Goal: Task Accomplishment & Management: Manage account settings

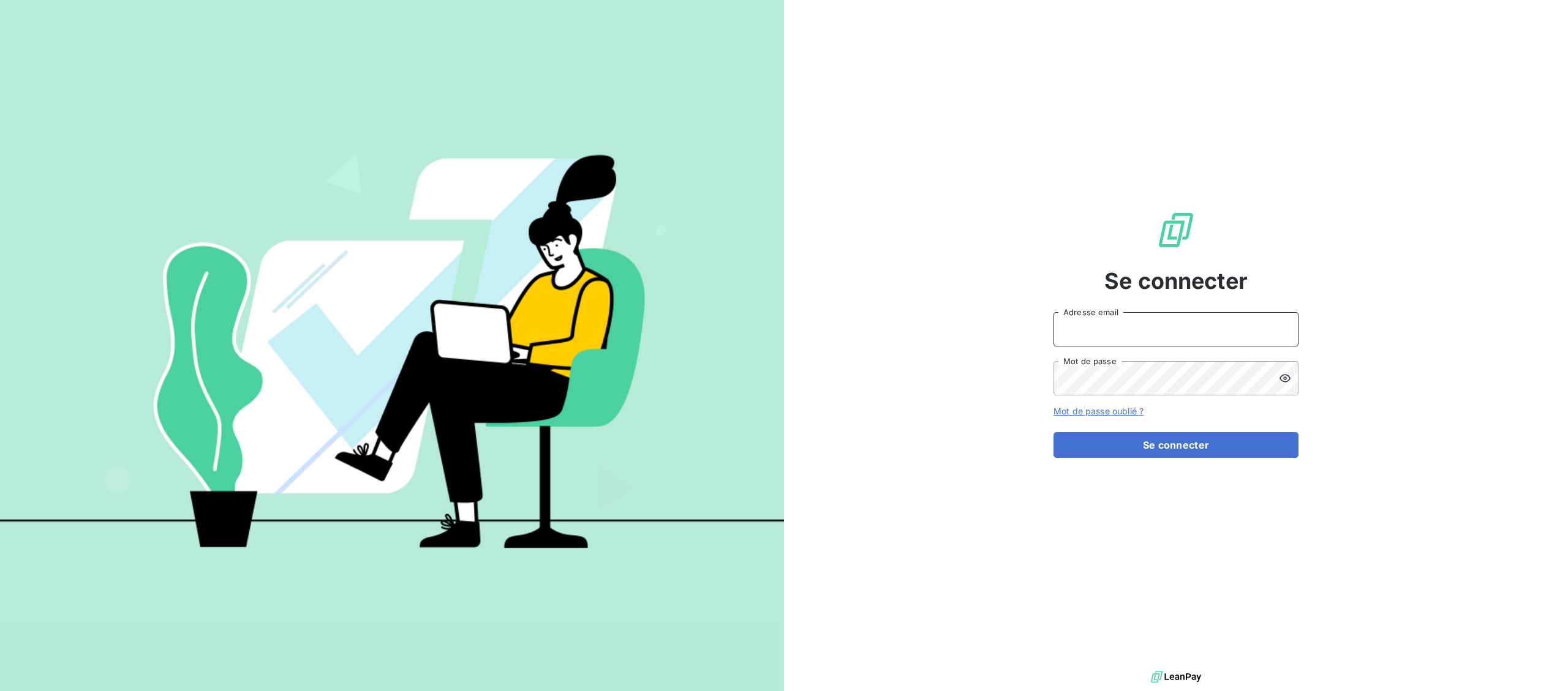
click at [1139, 328] on input "Adresse email" at bounding box center [1176, 329] width 245 height 34
type input "boete@celtique-industrielle.com"
click at [1142, 436] on button "Se connecter" at bounding box center [1176, 445] width 245 height 26
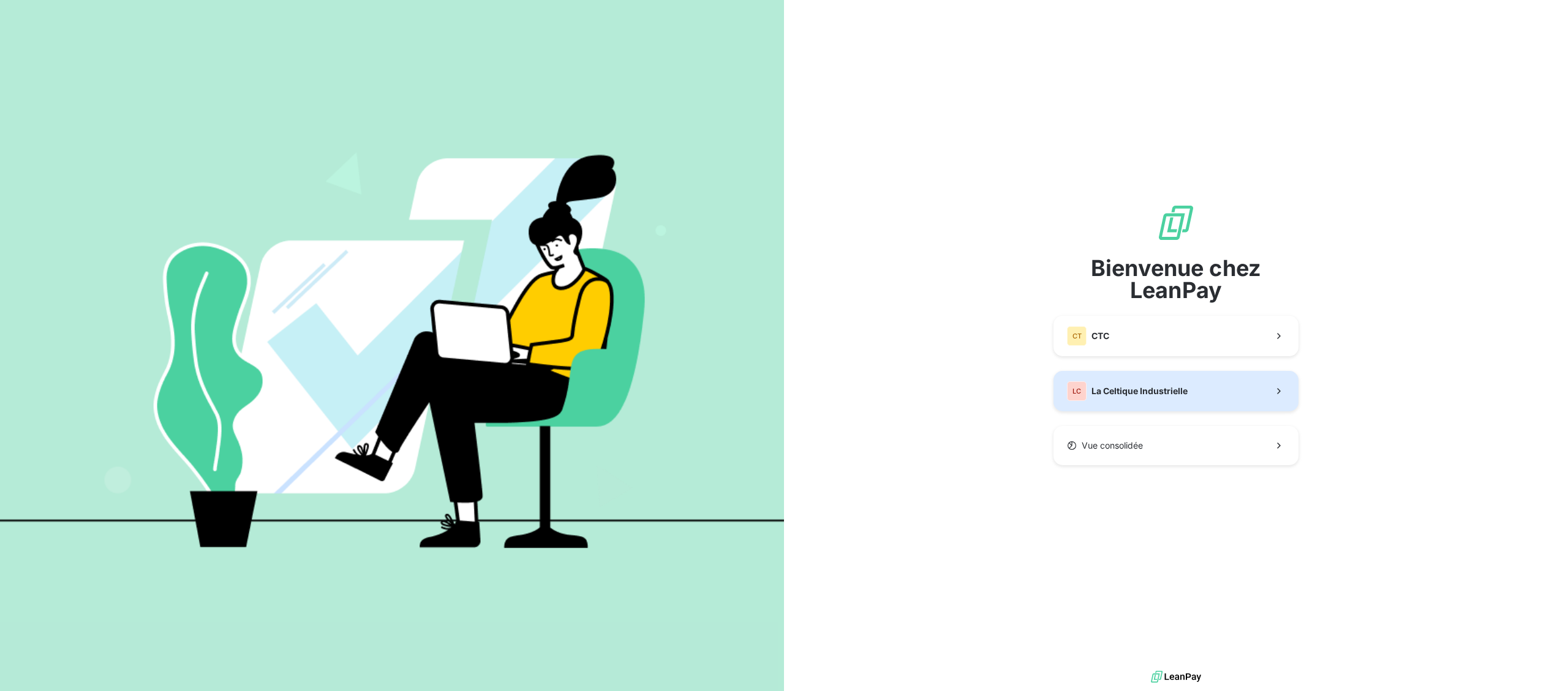
click at [1154, 392] on span "La Celtique Industrielle" at bounding box center [1139, 391] width 96 height 13
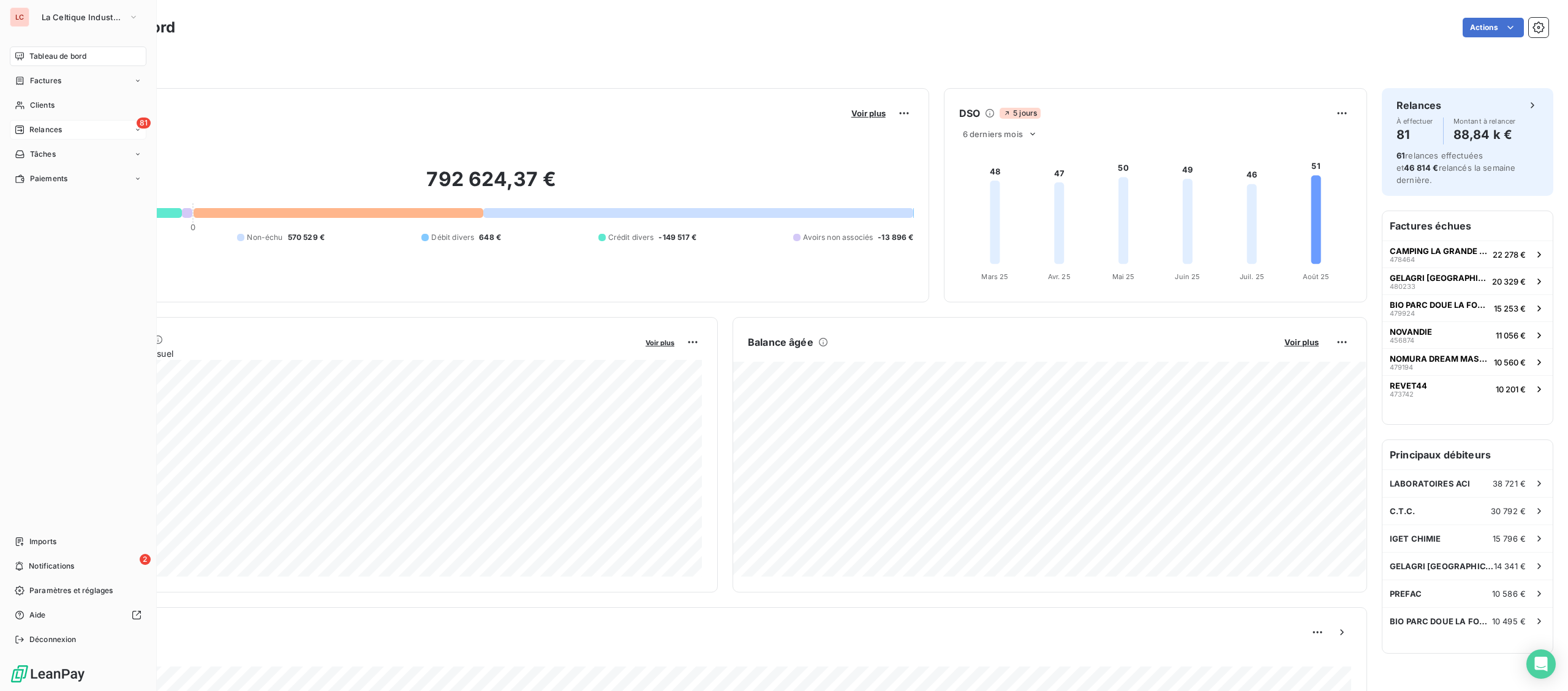
click at [35, 135] on span "Relances" at bounding box center [45, 130] width 32 height 11
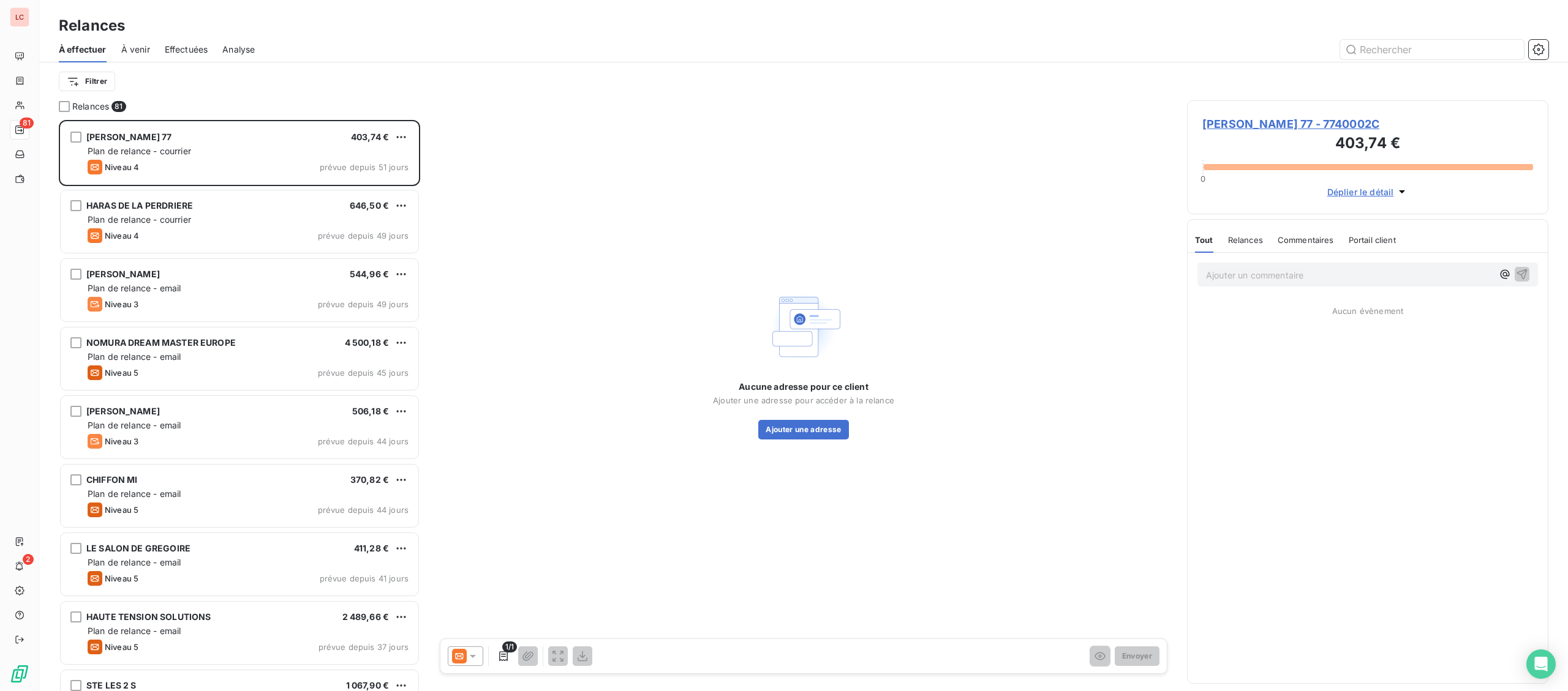
scroll to position [571, 361]
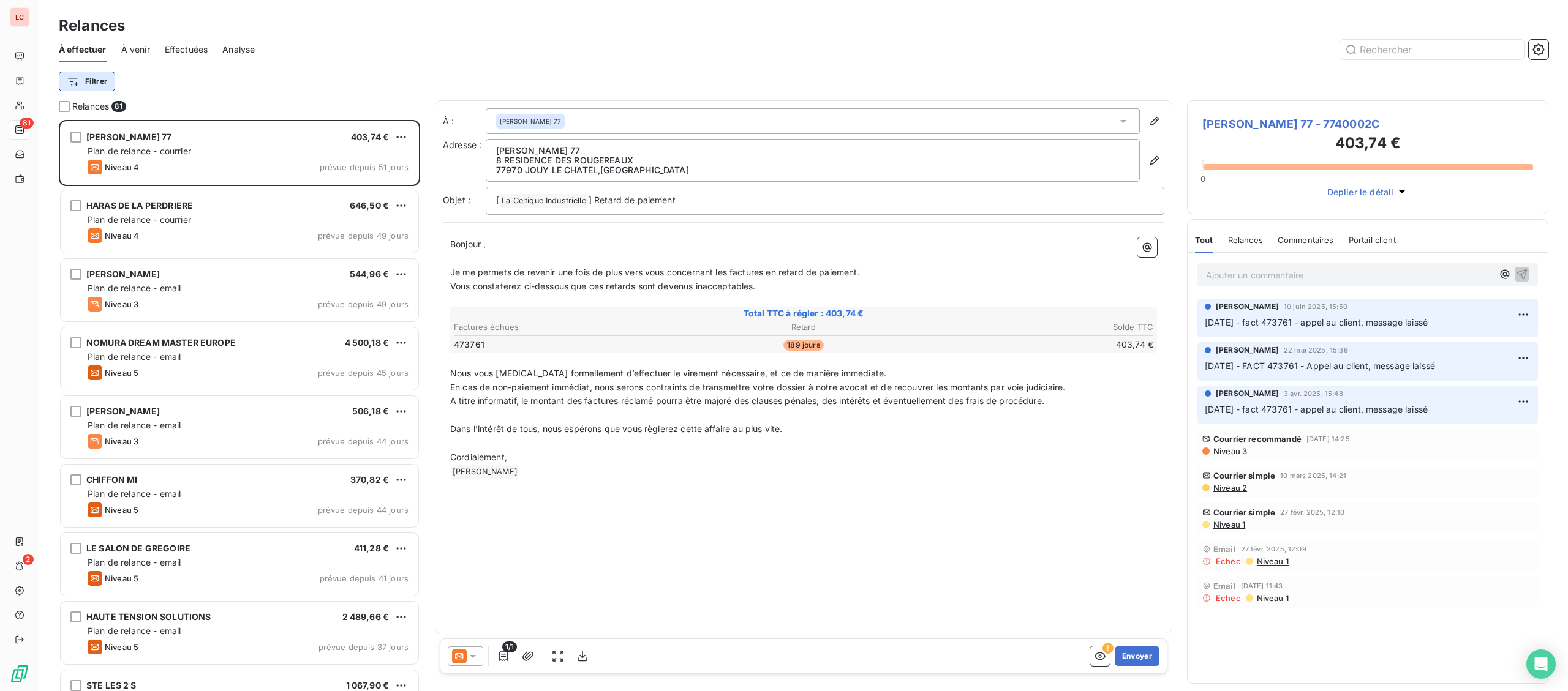
click at [85, 76] on html "LC 81 2 Relances À effectuer À venir Effectuées Analyse Filtrer Relances 81 [PE…" at bounding box center [784, 346] width 1568 height 691
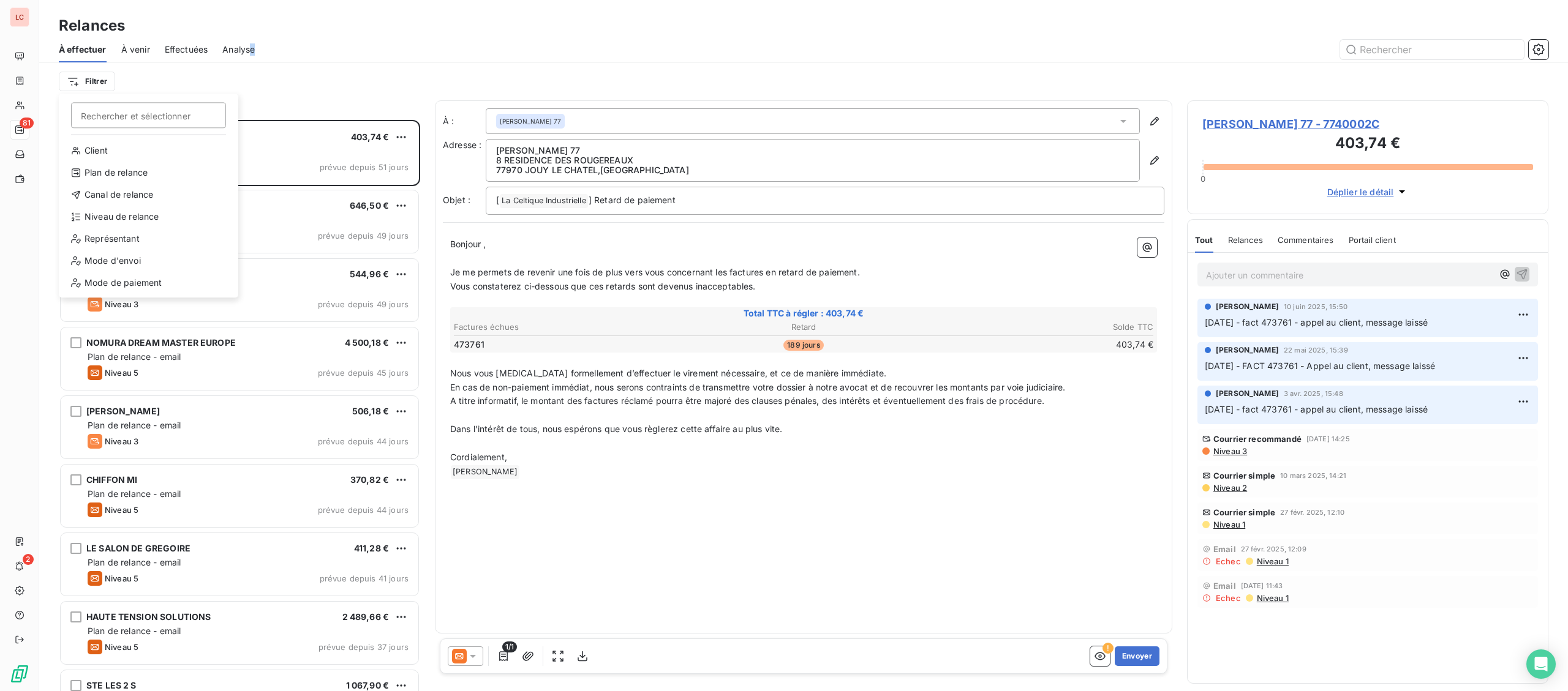
click at [254, 49] on html "LC 81 2 Relances À effectuer À venir Effectuées Analyse Filtrer Rechercher et s…" at bounding box center [784, 346] width 1568 height 691
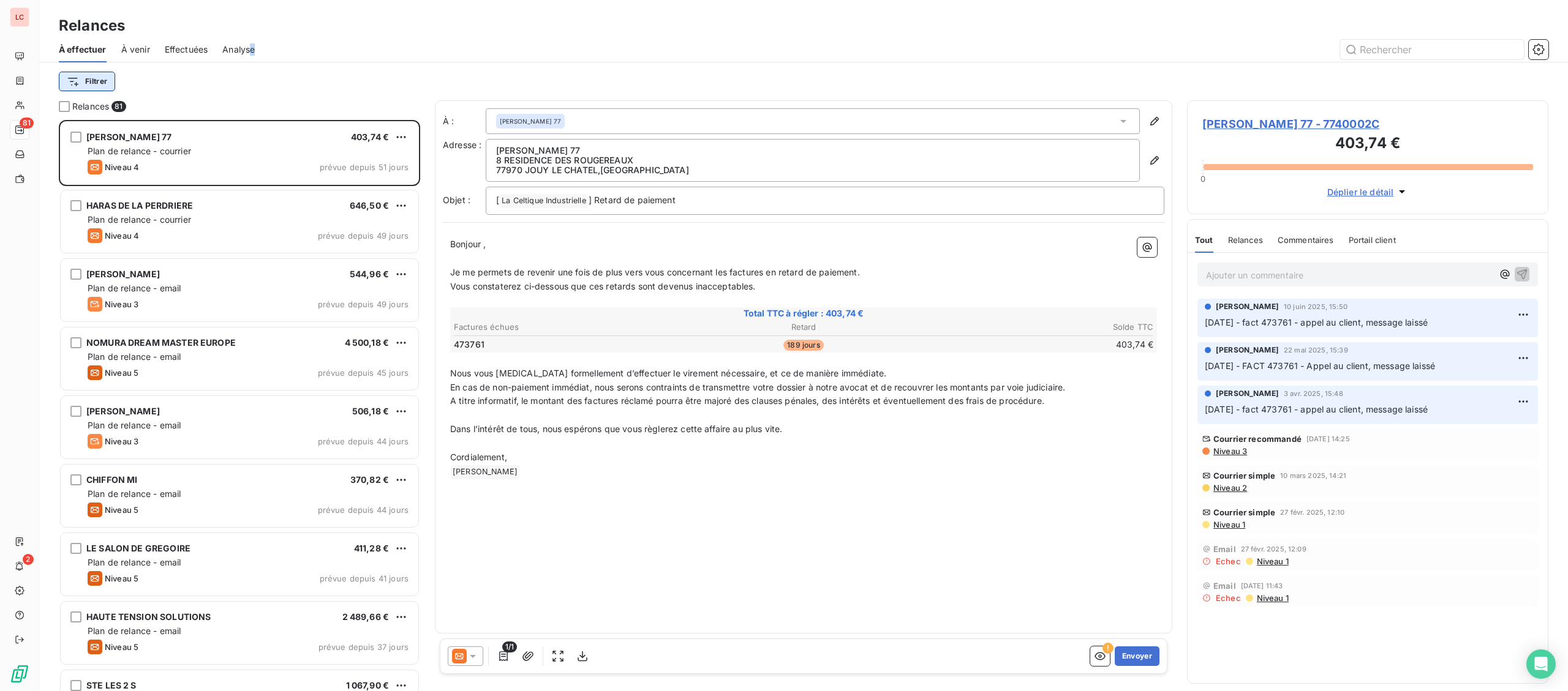
click at [103, 82] on html "LC 81 2 Relances À effectuer À venir Effectuées Analyse Filtrer Relances 81 [PE…" at bounding box center [784, 346] width 1568 height 691
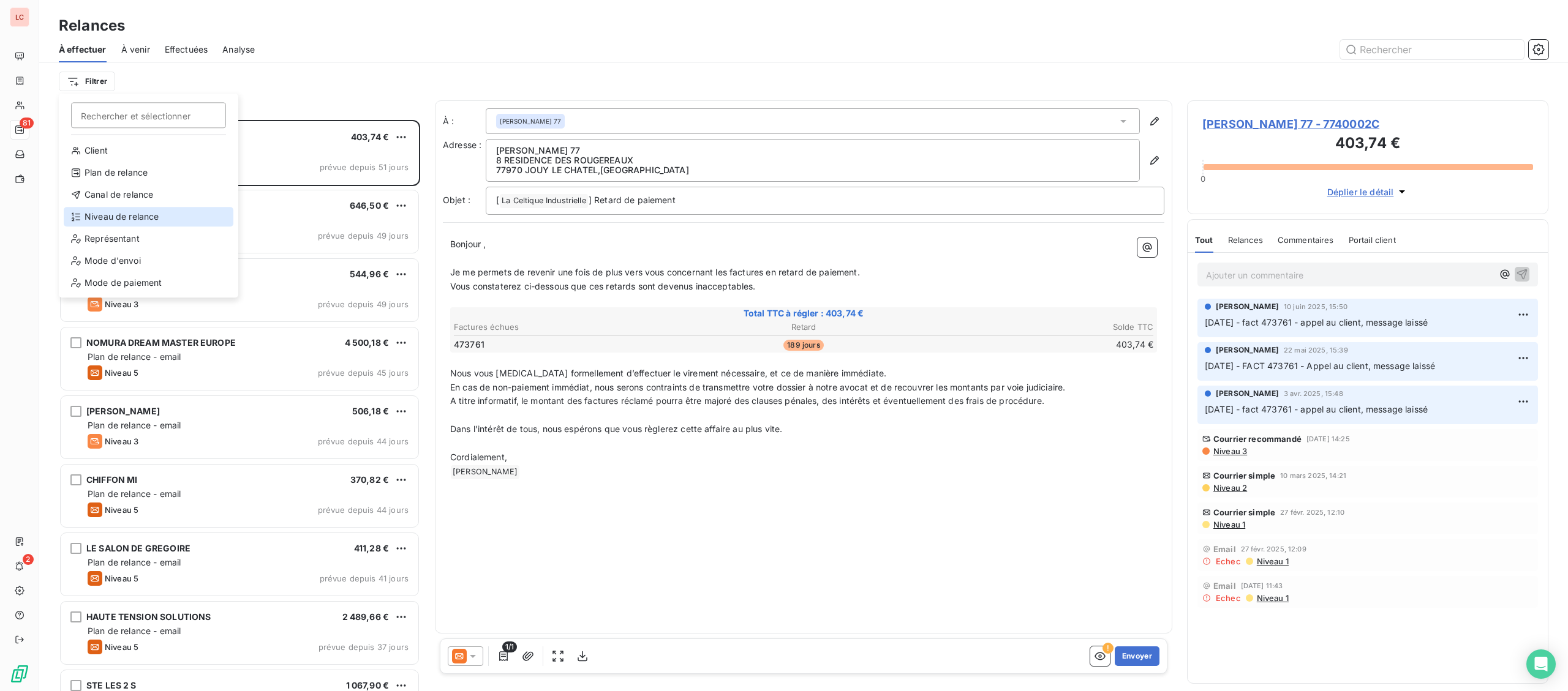
click at [135, 216] on div "Niveau de relance" at bounding box center [149, 217] width 170 height 20
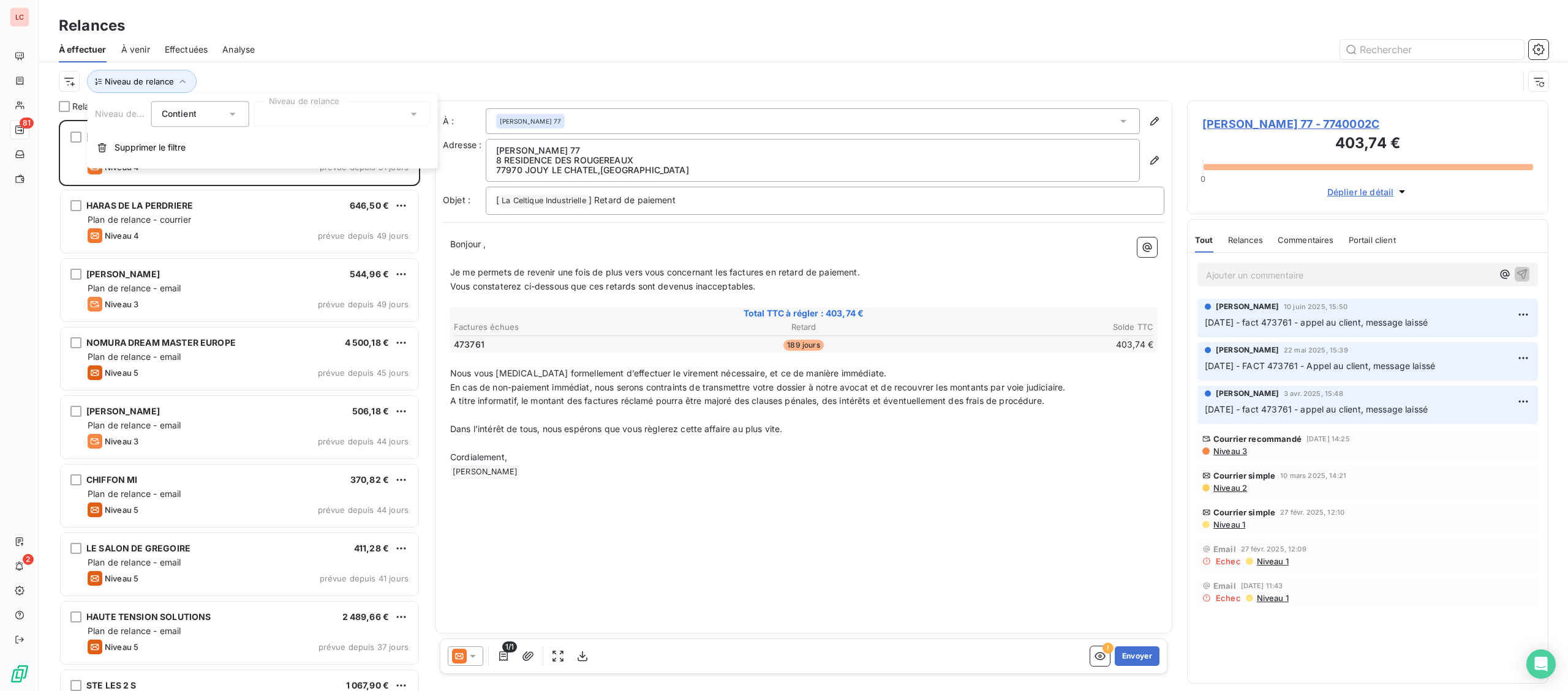
click at [265, 116] on div at bounding box center [342, 114] width 176 height 26
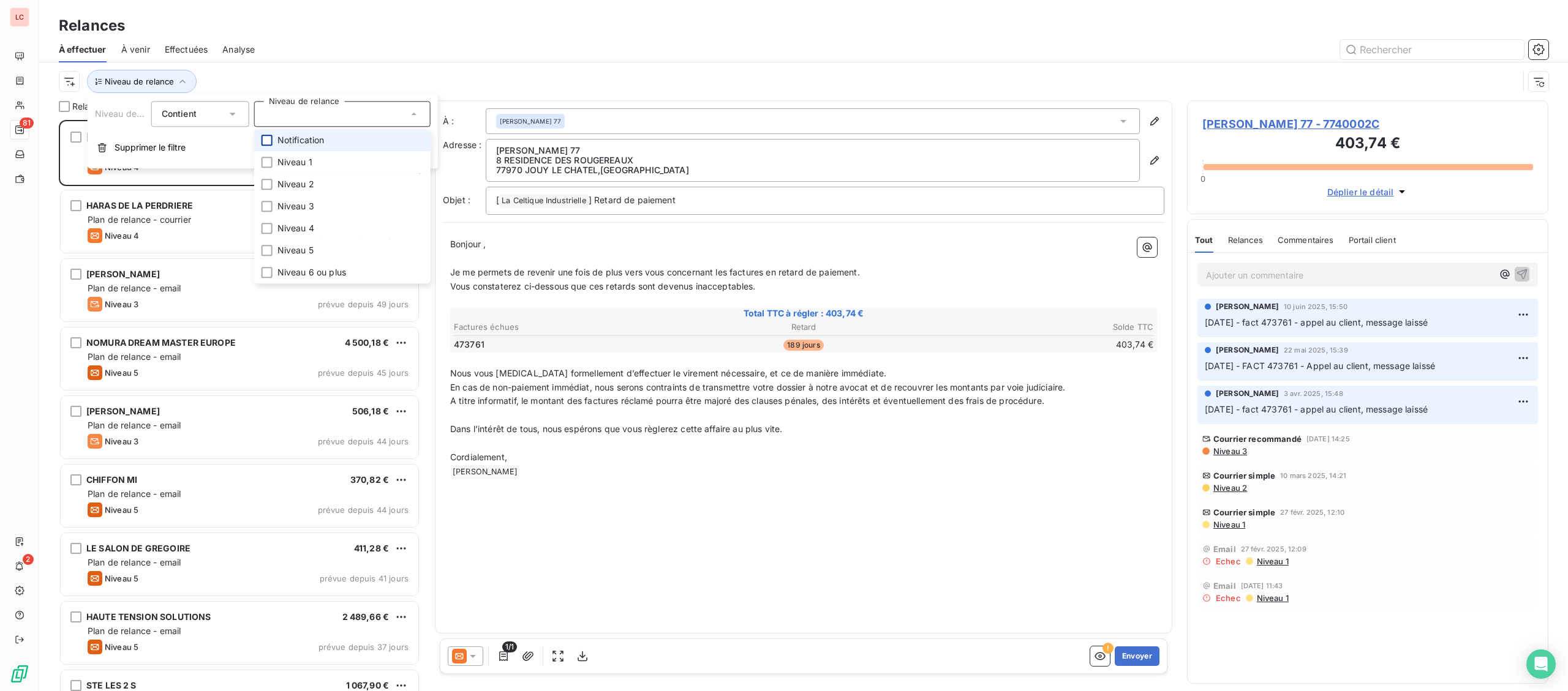
click at [268, 142] on div at bounding box center [267, 140] width 11 height 11
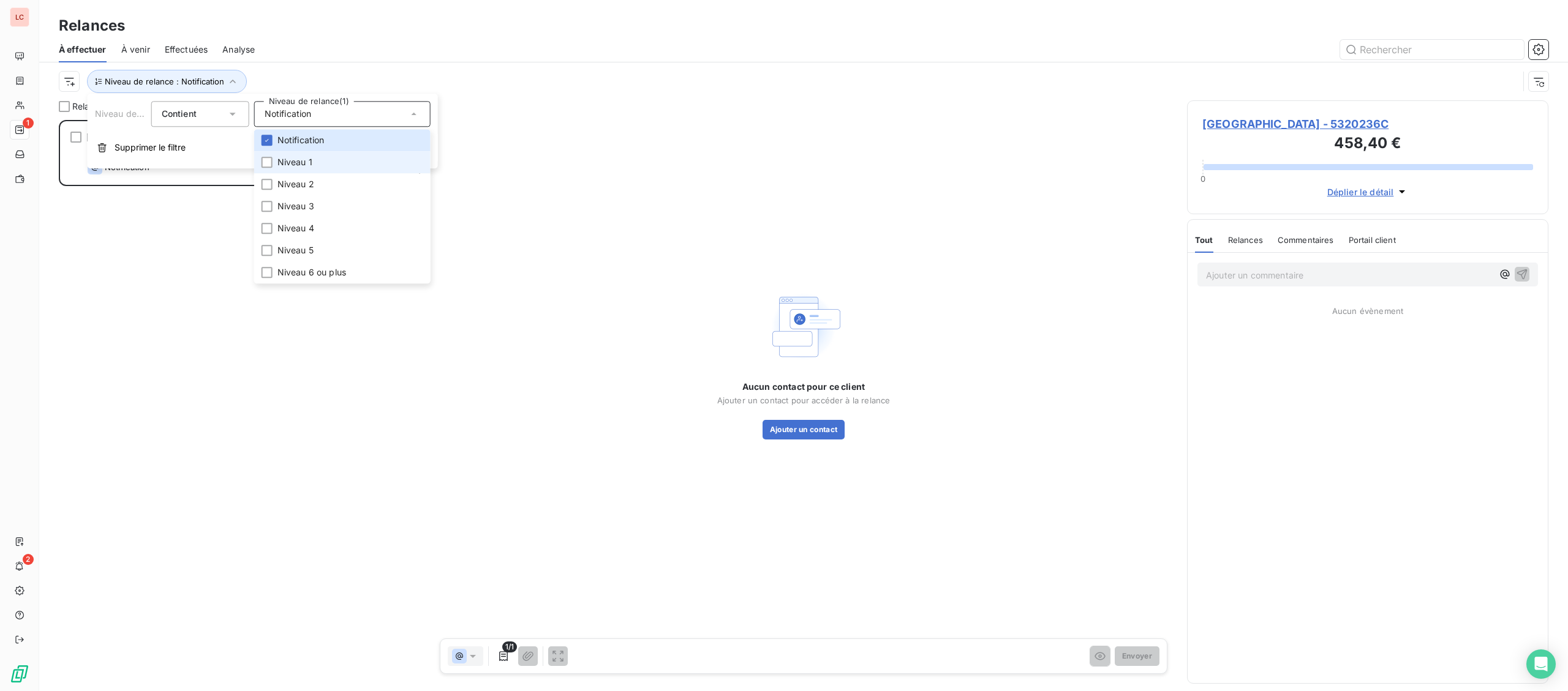
scroll to position [571, 361]
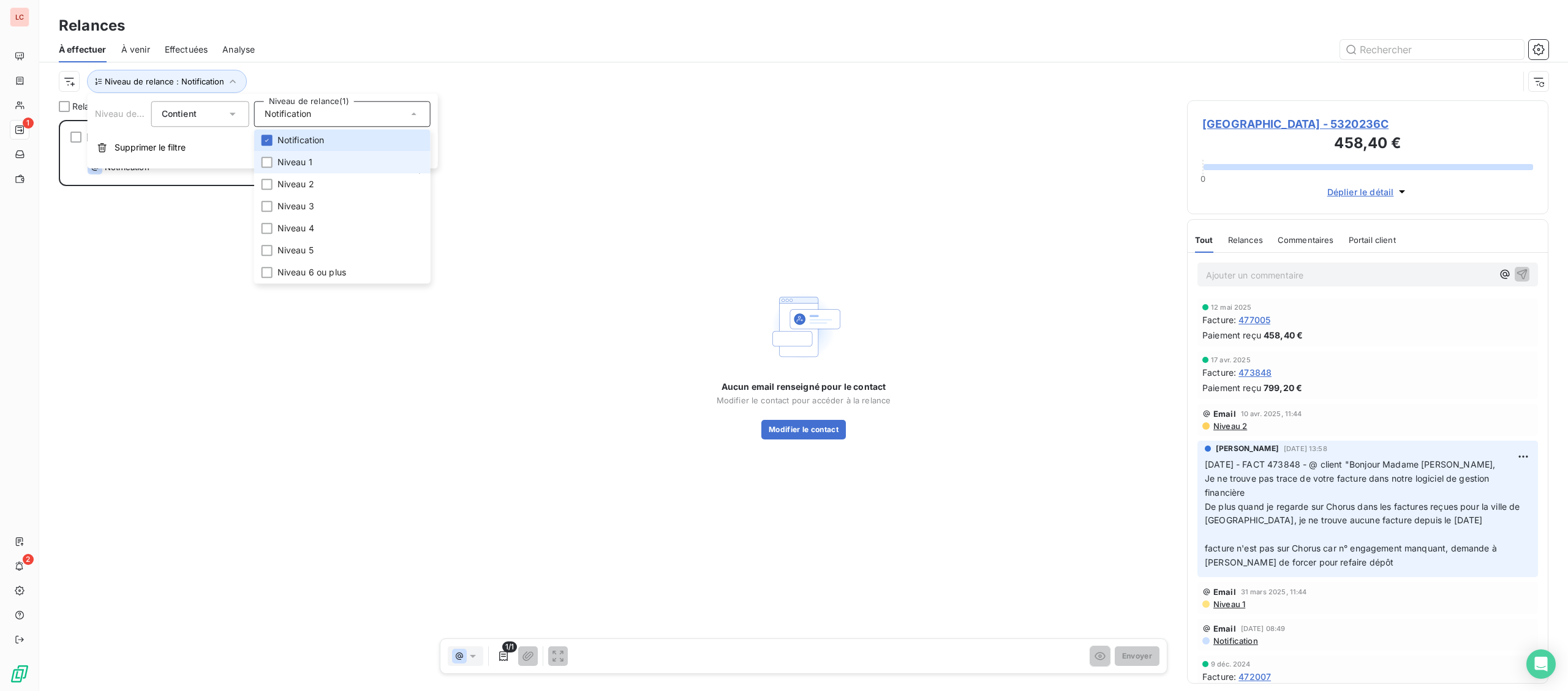
click at [273, 166] on li "Niveau 1" at bounding box center [342, 162] width 176 height 22
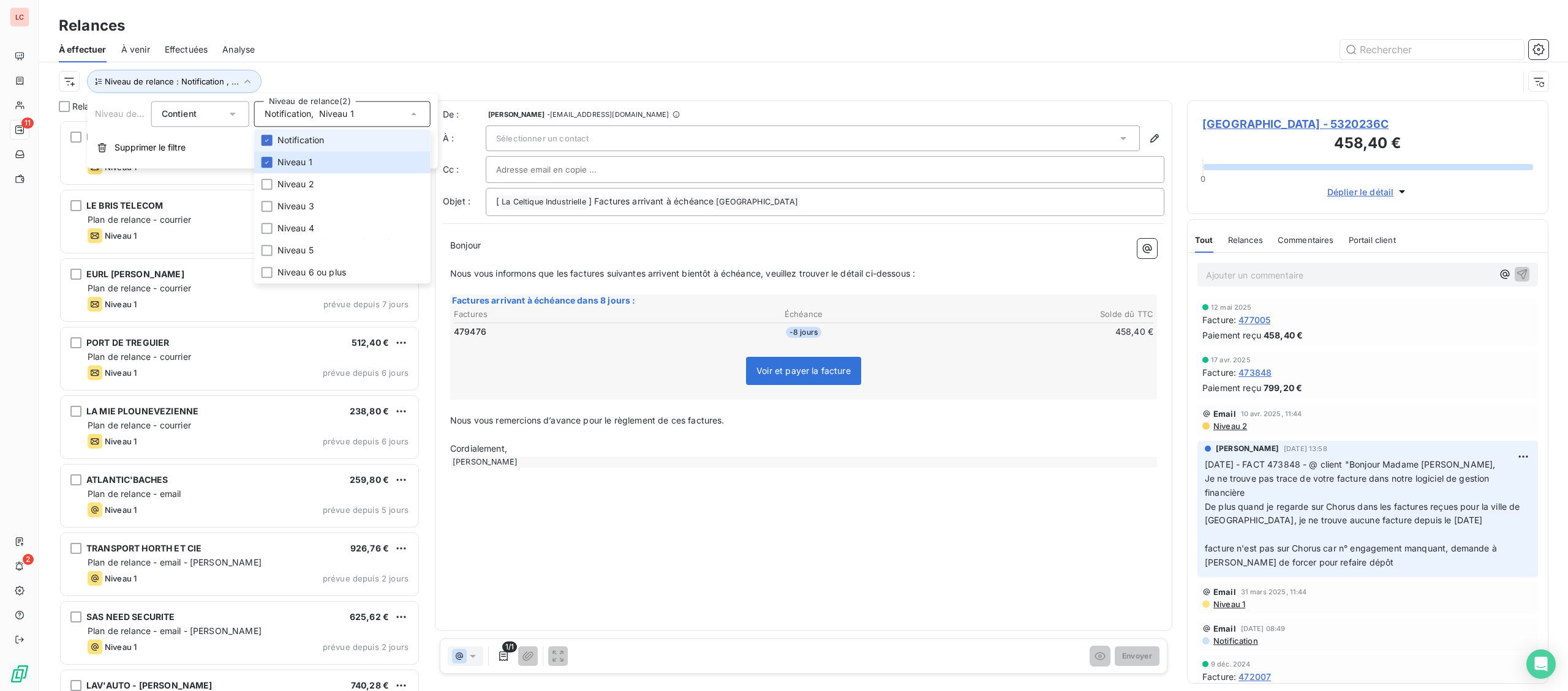
click at [326, 130] on li "Notification" at bounding box center [342, 140] width 176 height 22
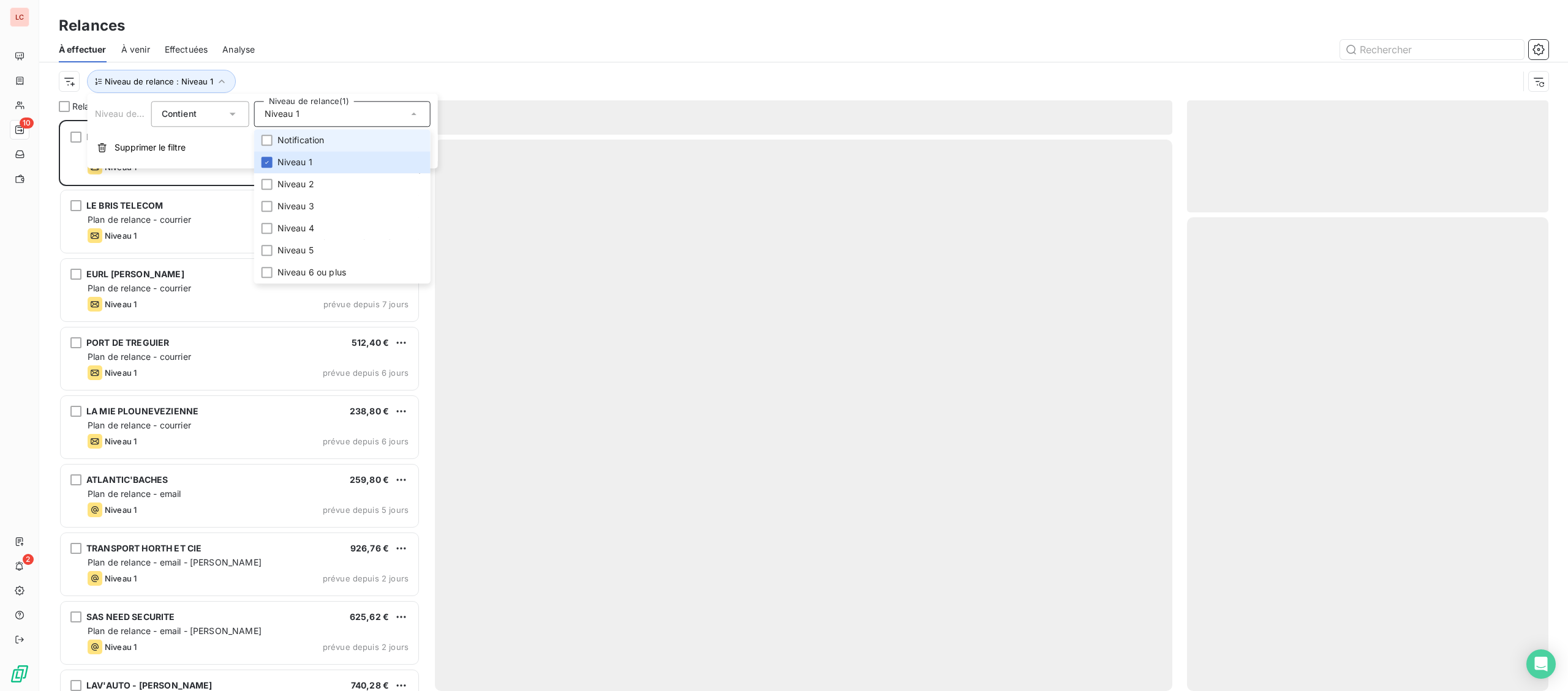
scroll to position [571, 361]
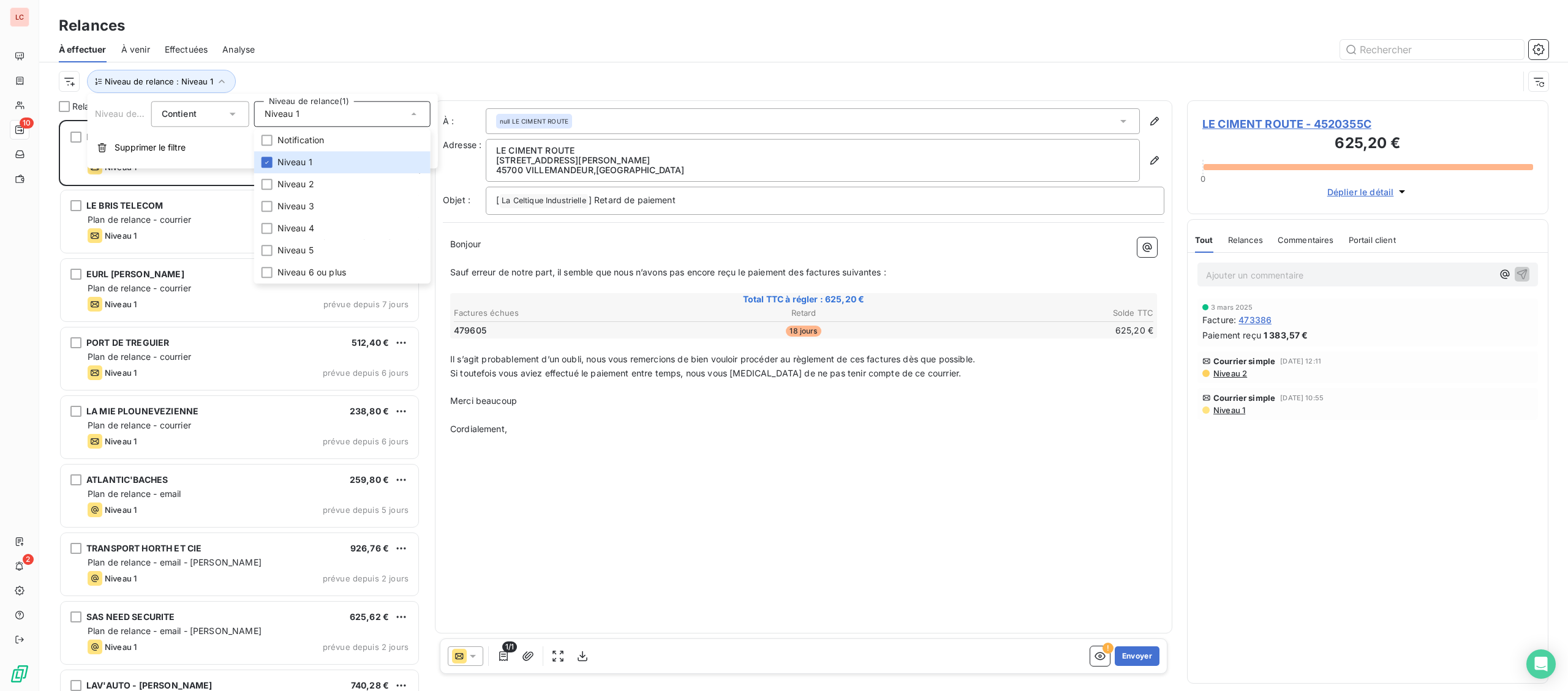
click at [369, 84] on div "Niveau de relance : Niveau 1" at bounding box center [788, 81] width 1459 height 23
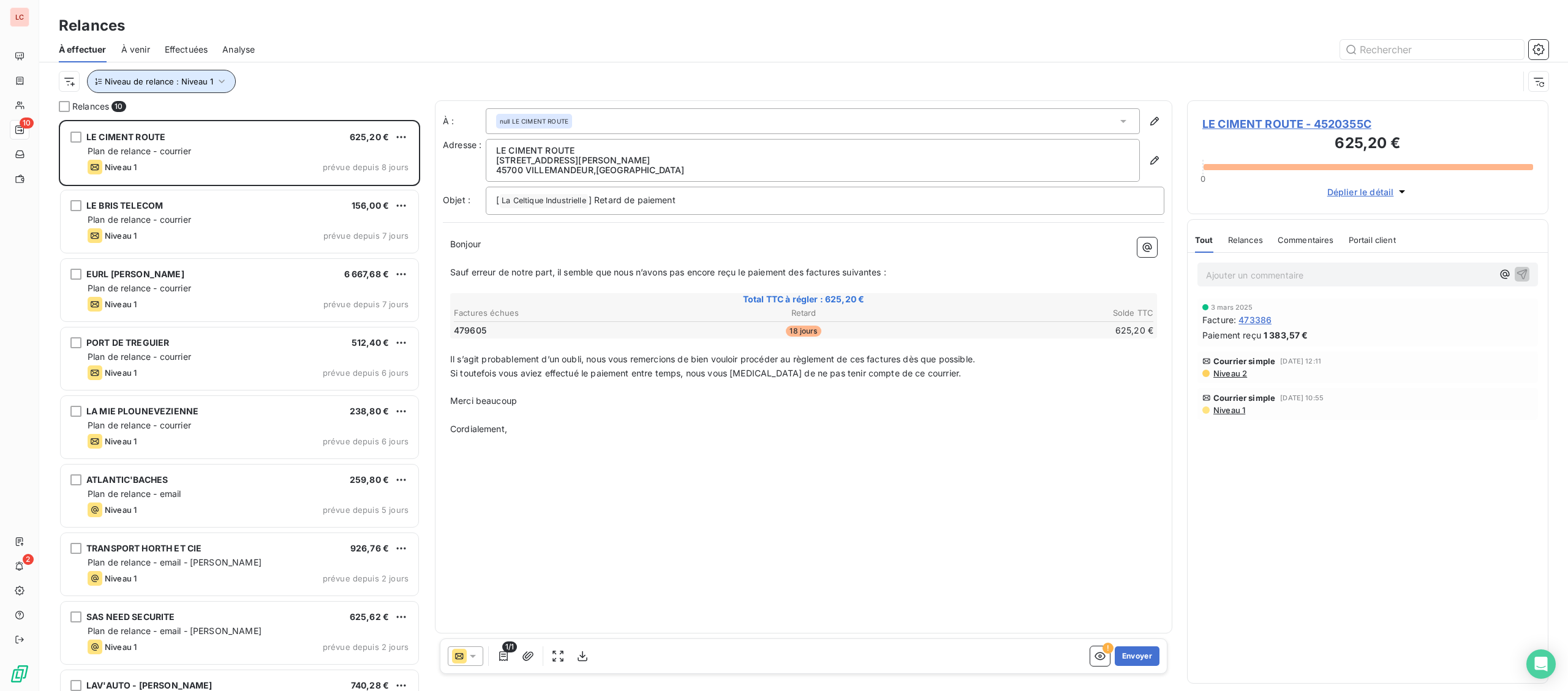
click at [188, 83] on span "Niveau de relance : Niveau 1" at bounding box center [159, 81] width 109 height 10
click at [367, 119] on div "Niveau 1" at bounding box center [342, 114] width 176 height 26
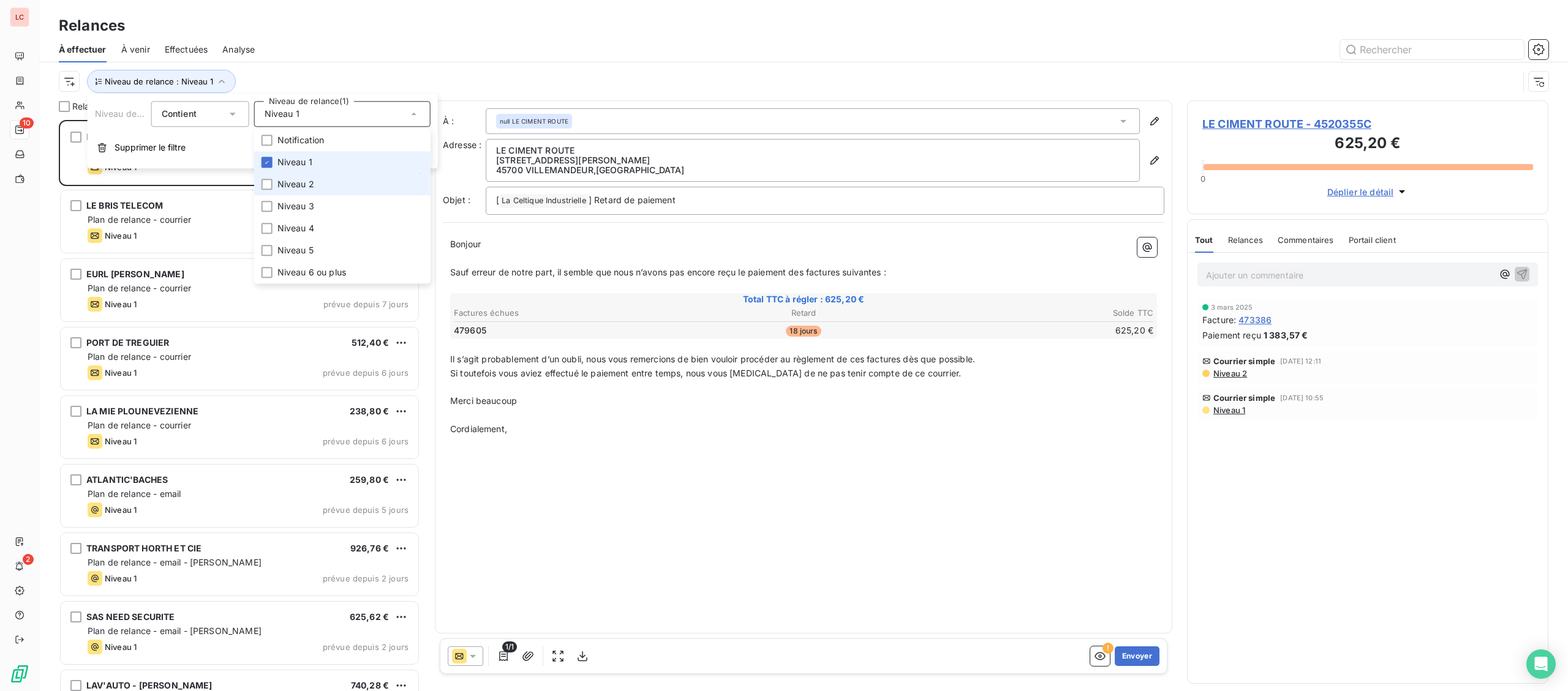
click at [313, 166] on li "Niveau 1" at bounding box center [342, 162] width 176 height 22
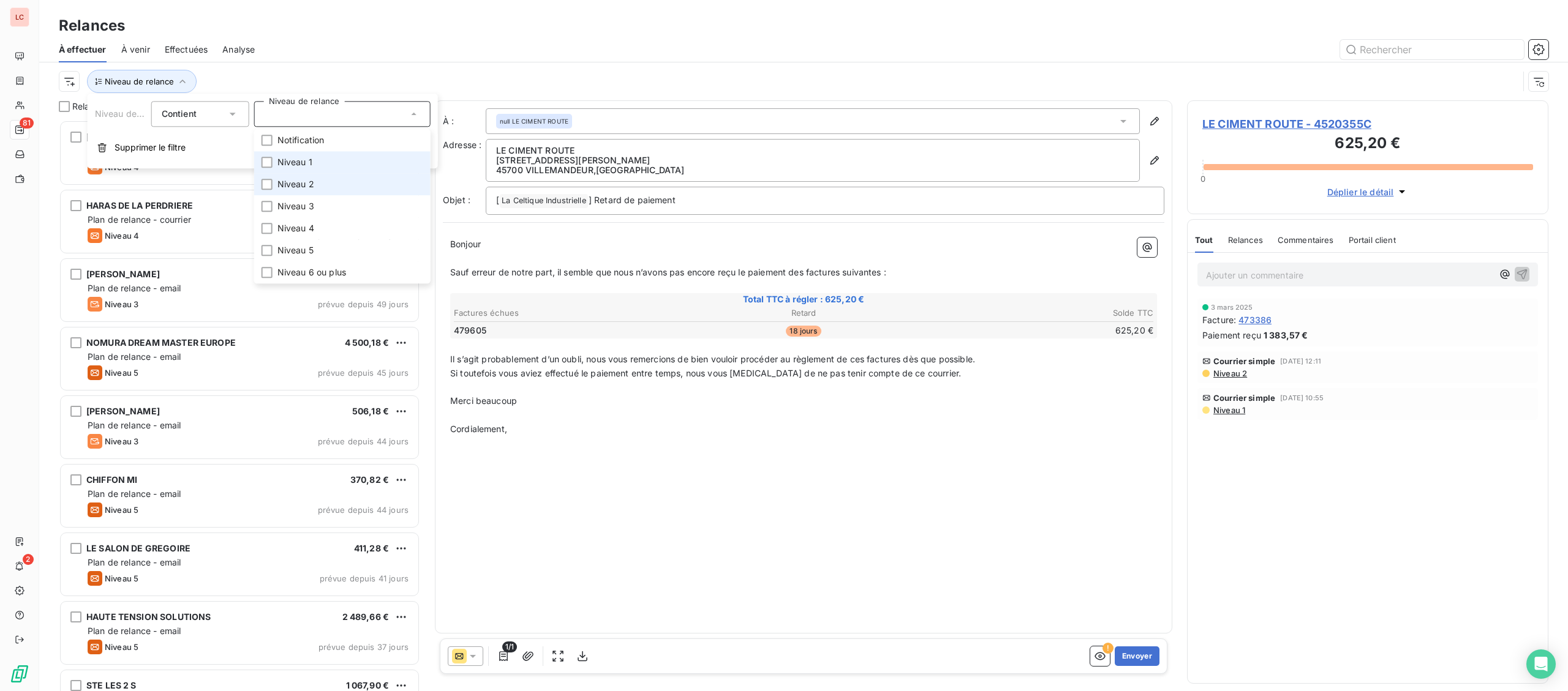
click at [306, 179] on span "Niveau 2" at bounding box center [296, 184] width 37 height 13
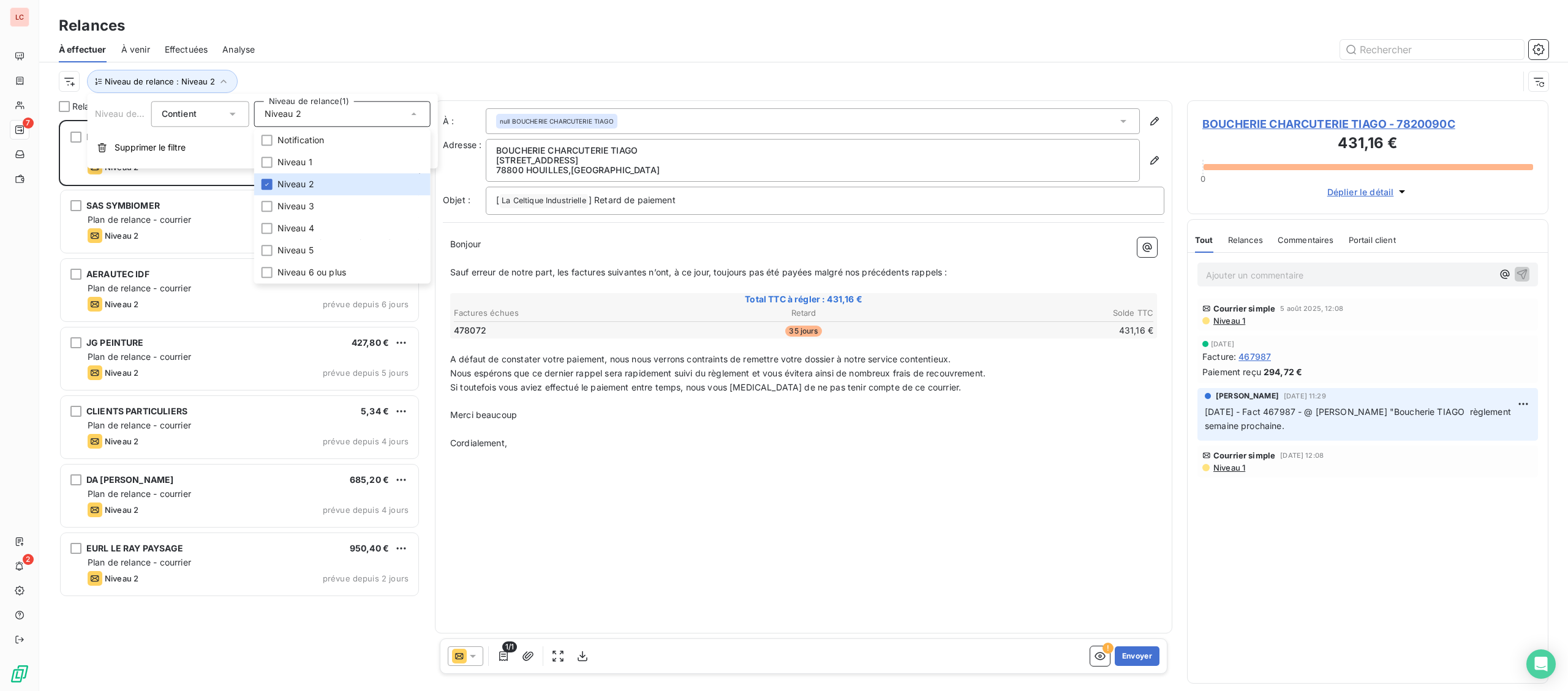
scroll to position [571, 361]
click at [340, 68] on div "Niveau de relance : Niveau 2" at bounding box center [803, 82] width 1490 height 38
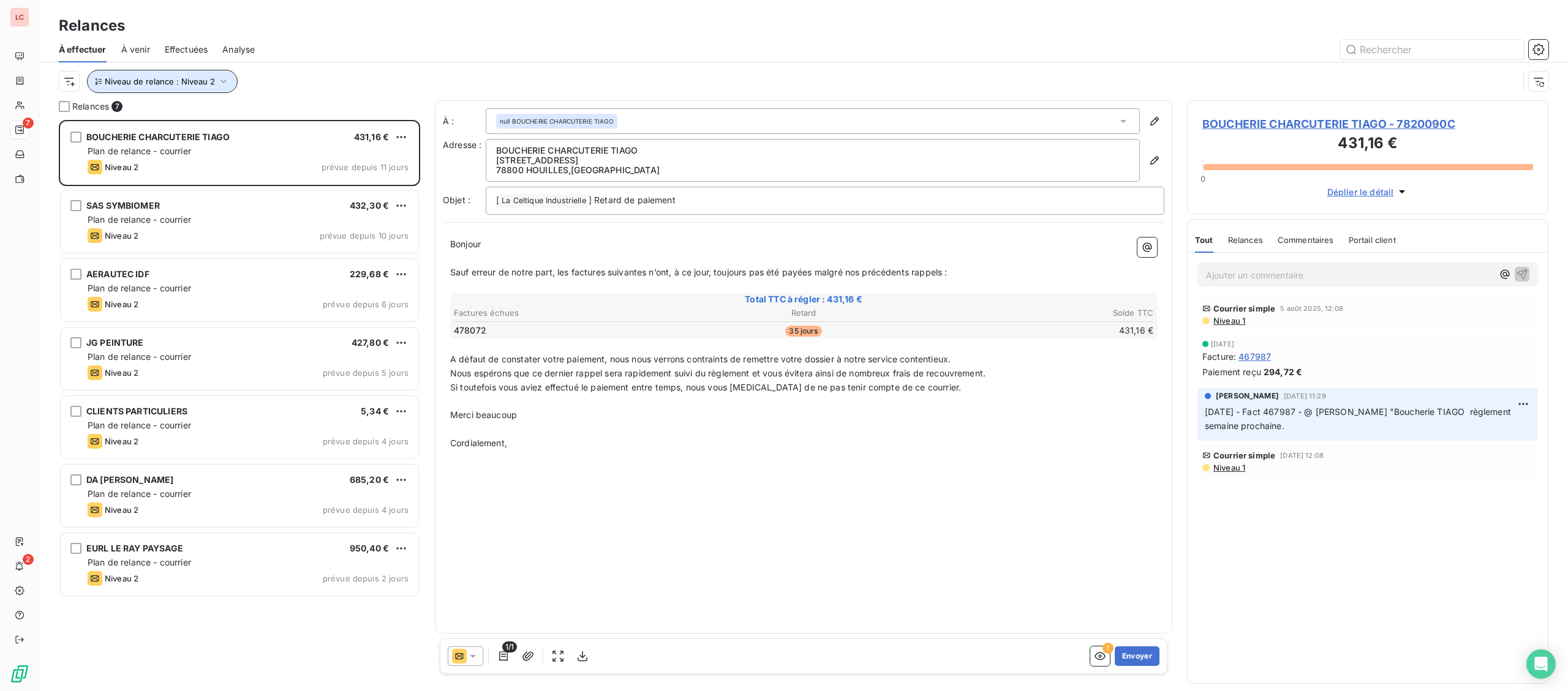
click at [203, 76] on button "Niveau de relance : Niveau 2" at bounding box center [162, 81] width 151 height 23
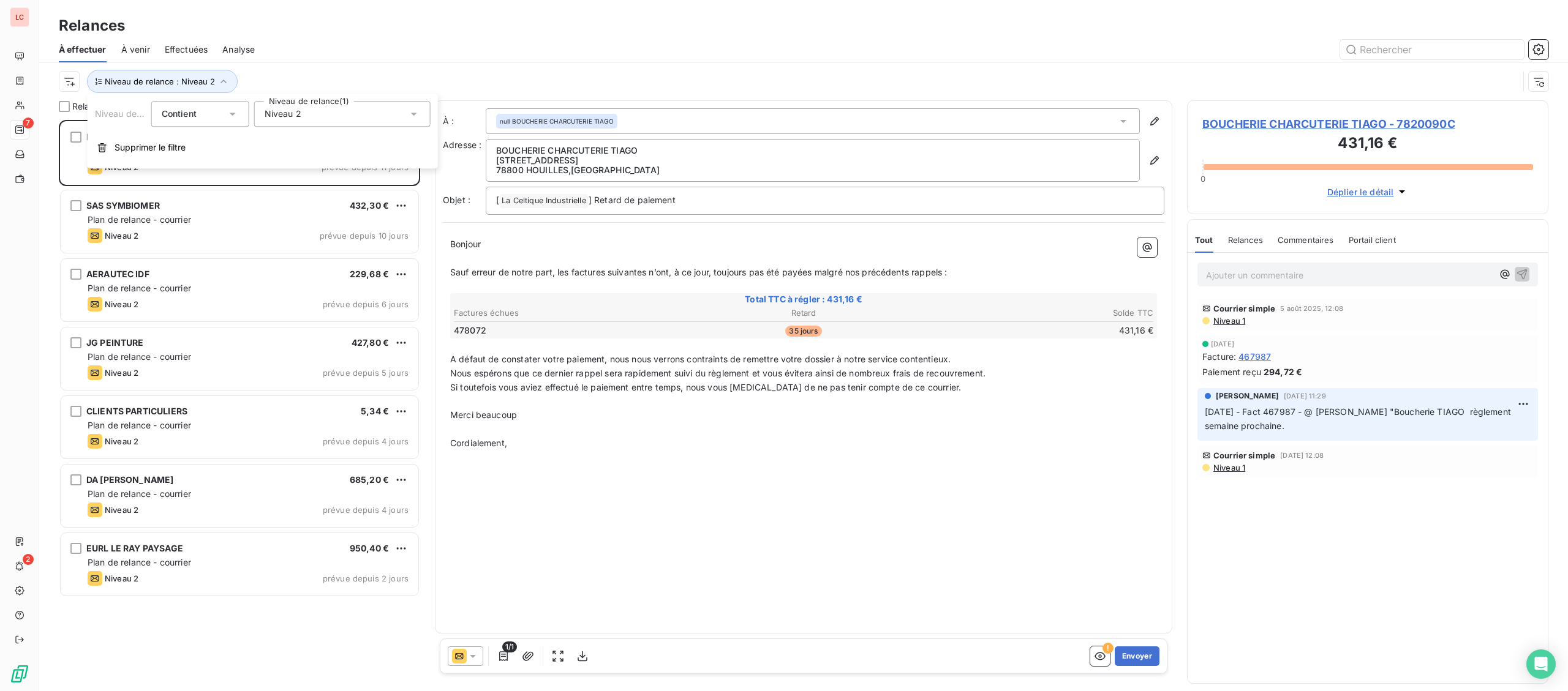
click at [365, 116] on div "Niveau 2" at bounding box center [342, 114] width 176 height 26
click at [311, 187] on span "Niveau 2" at bounding box center [296, 184] width 37 height 13
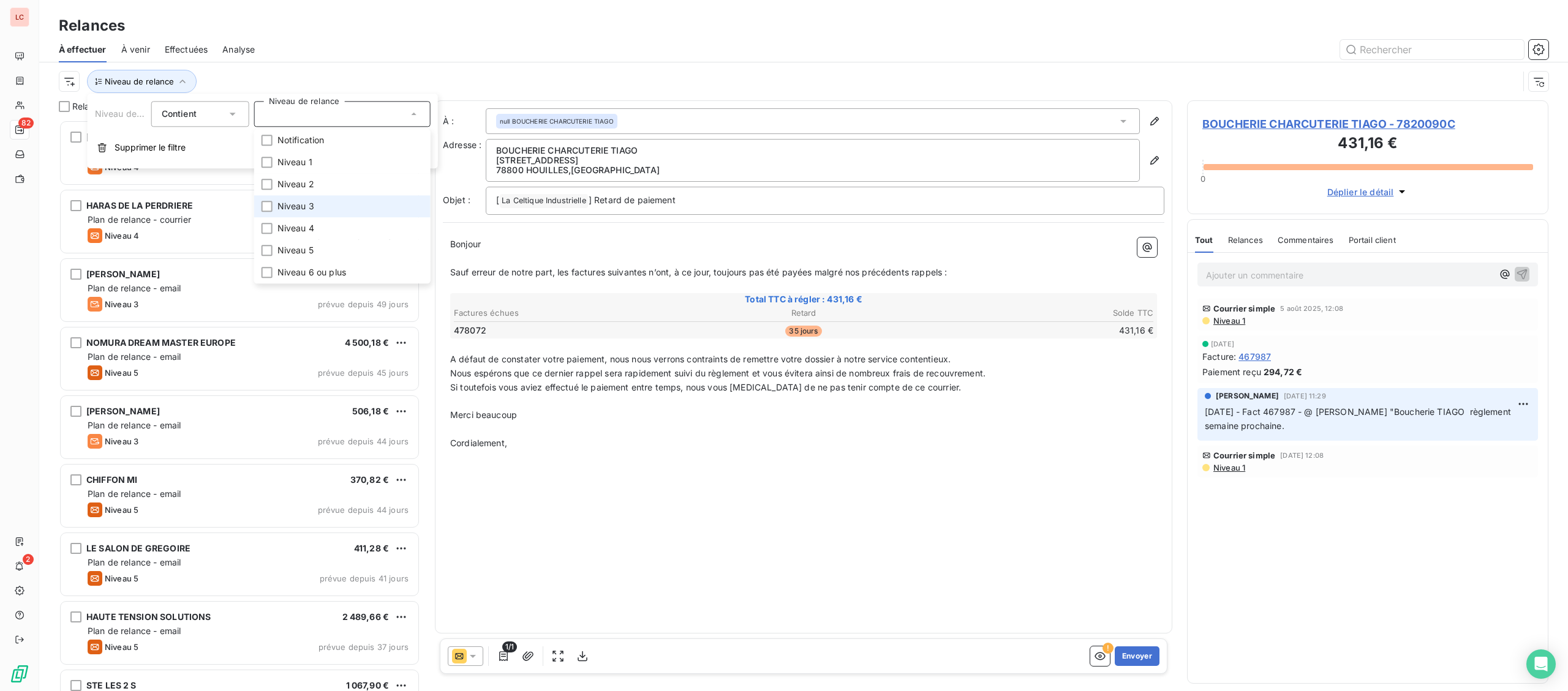
click at [304, 203] on span "Niveau 3" at bounding box center [296, 206] width 37 height 13
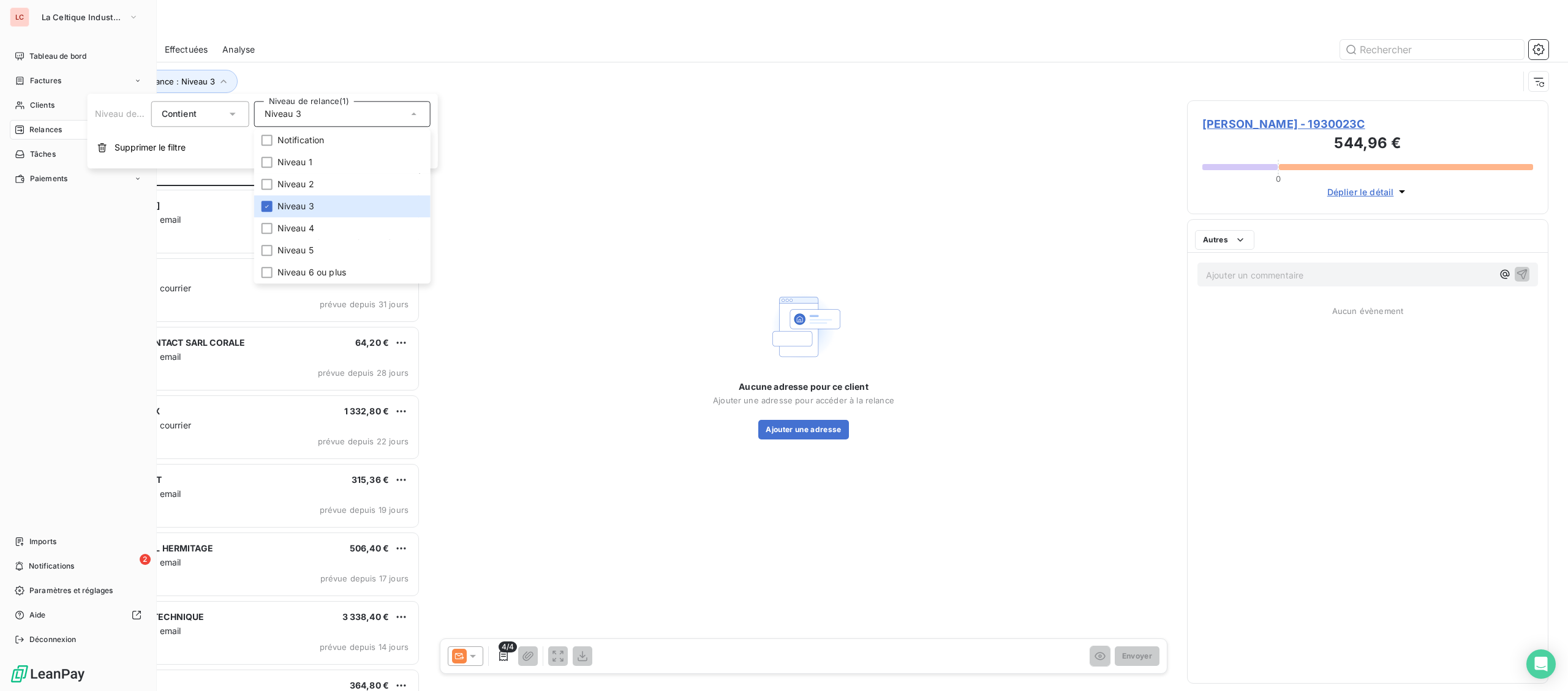
scroll to position [571, 361]
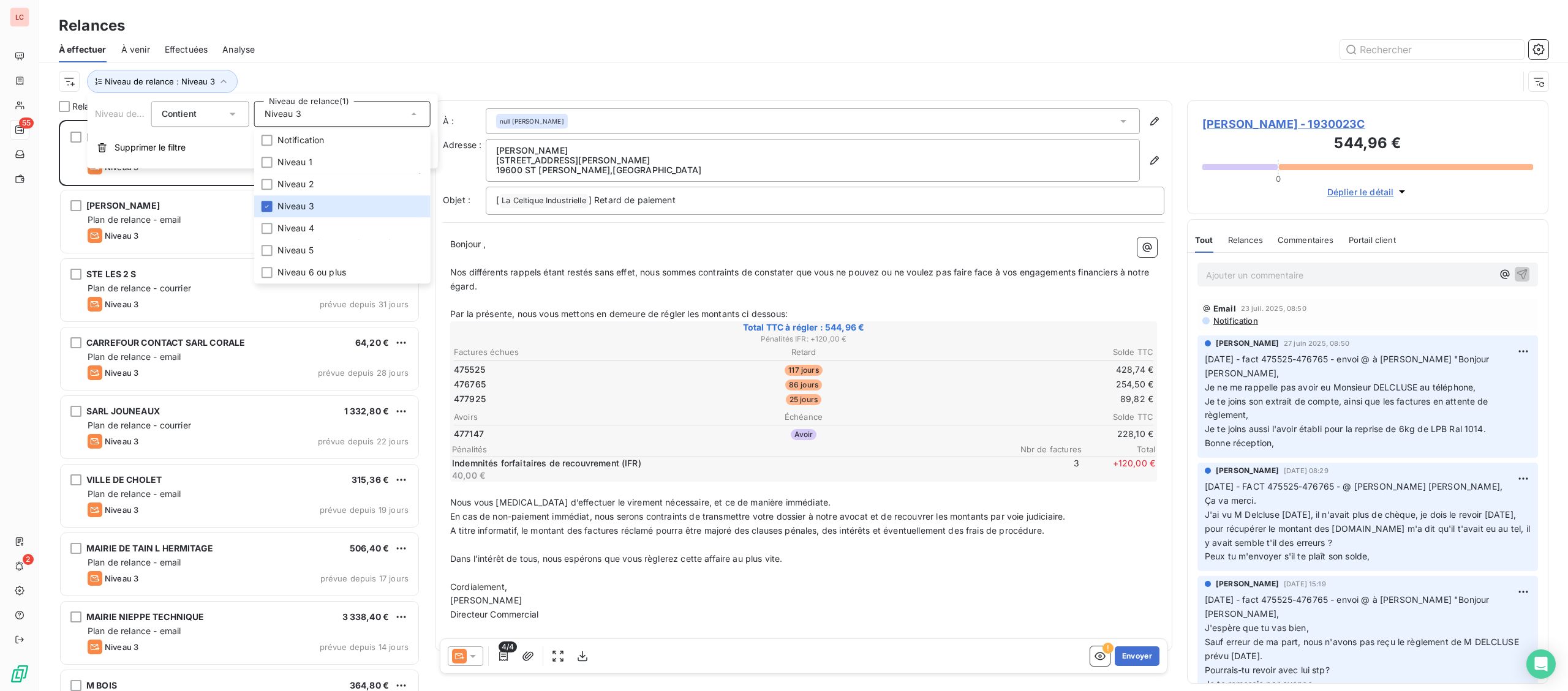
click at [277, 68] on div "Niveau de relance : Niveau 3" at bounding box center [803, 82] width 1490 height 38
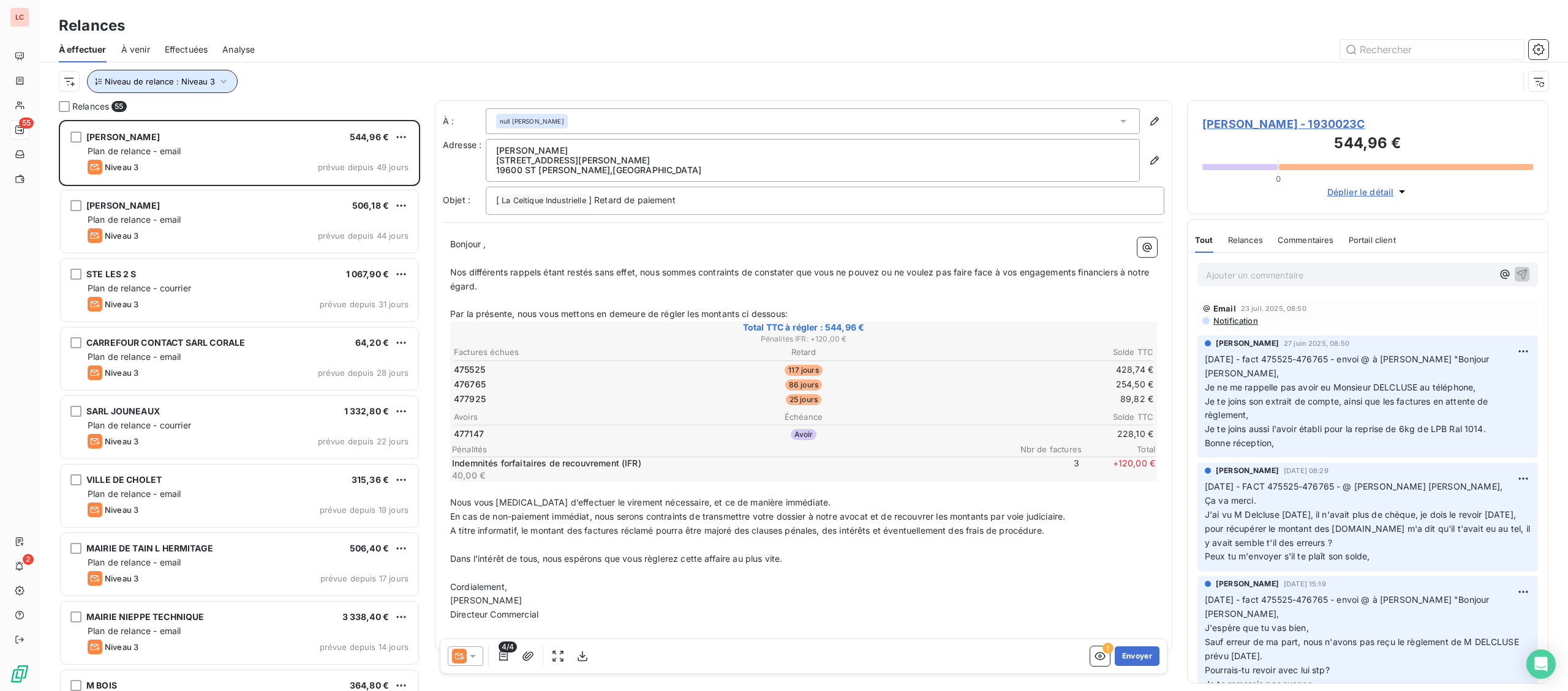
click at [215, 90] on button "Niveau de relance : Niveau 3" at bounding box center [162, 81] width 151 height 23
click at [313, 122] on div "Niveau 3" at bounding box center [342, 114] width 176 height 26
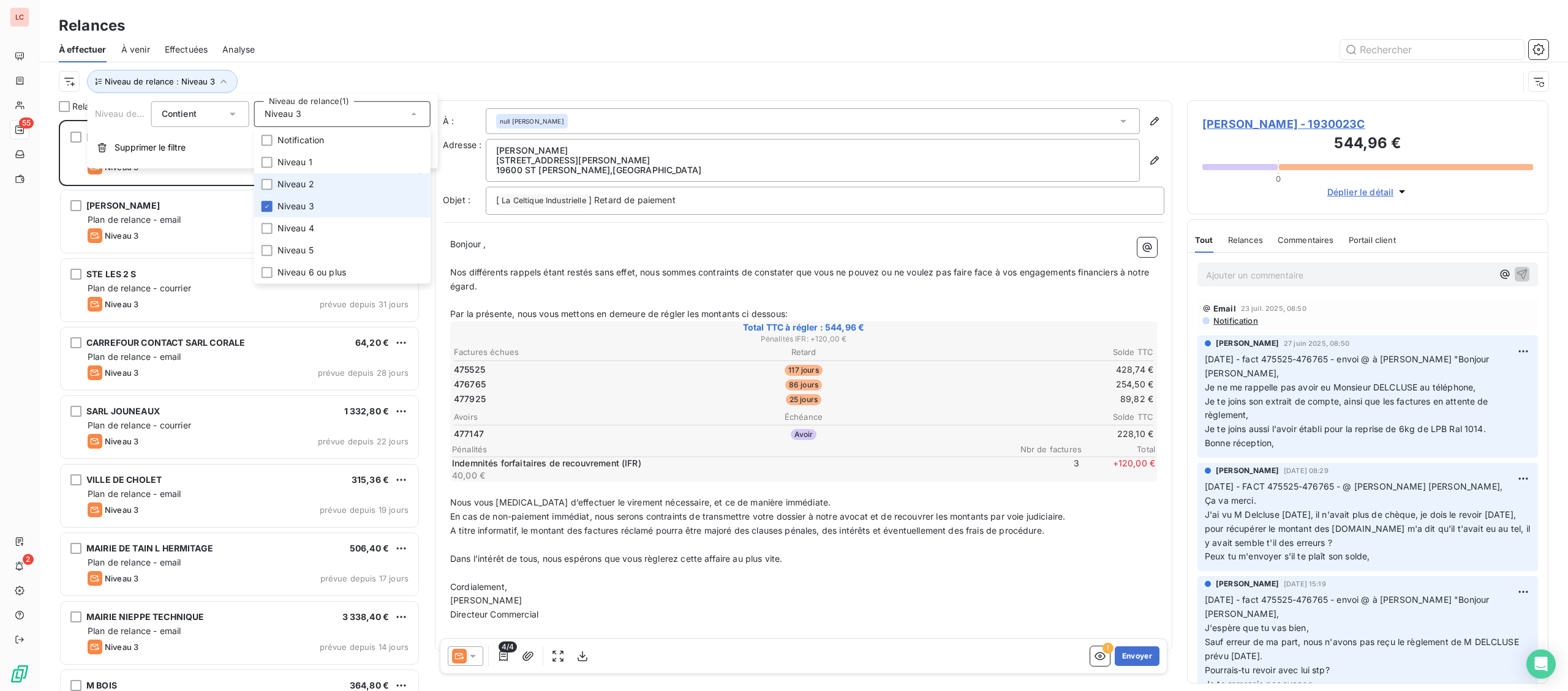
click at [294, 203] on span "Niveau 3" at bounding box center [296, 206] width 37 height 13
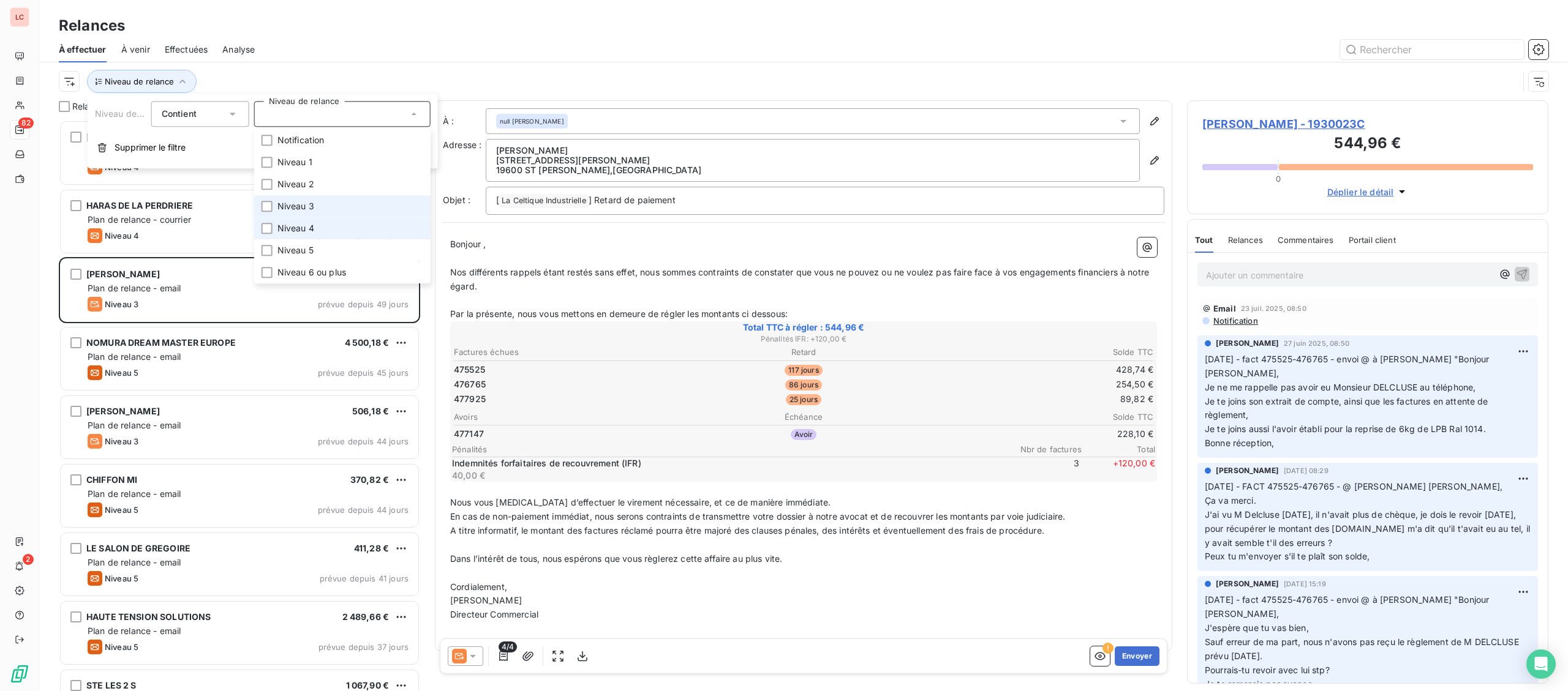
click at [296, 225] on span "Niveau 4" at bounding box center [296, 228] width 37 height 13
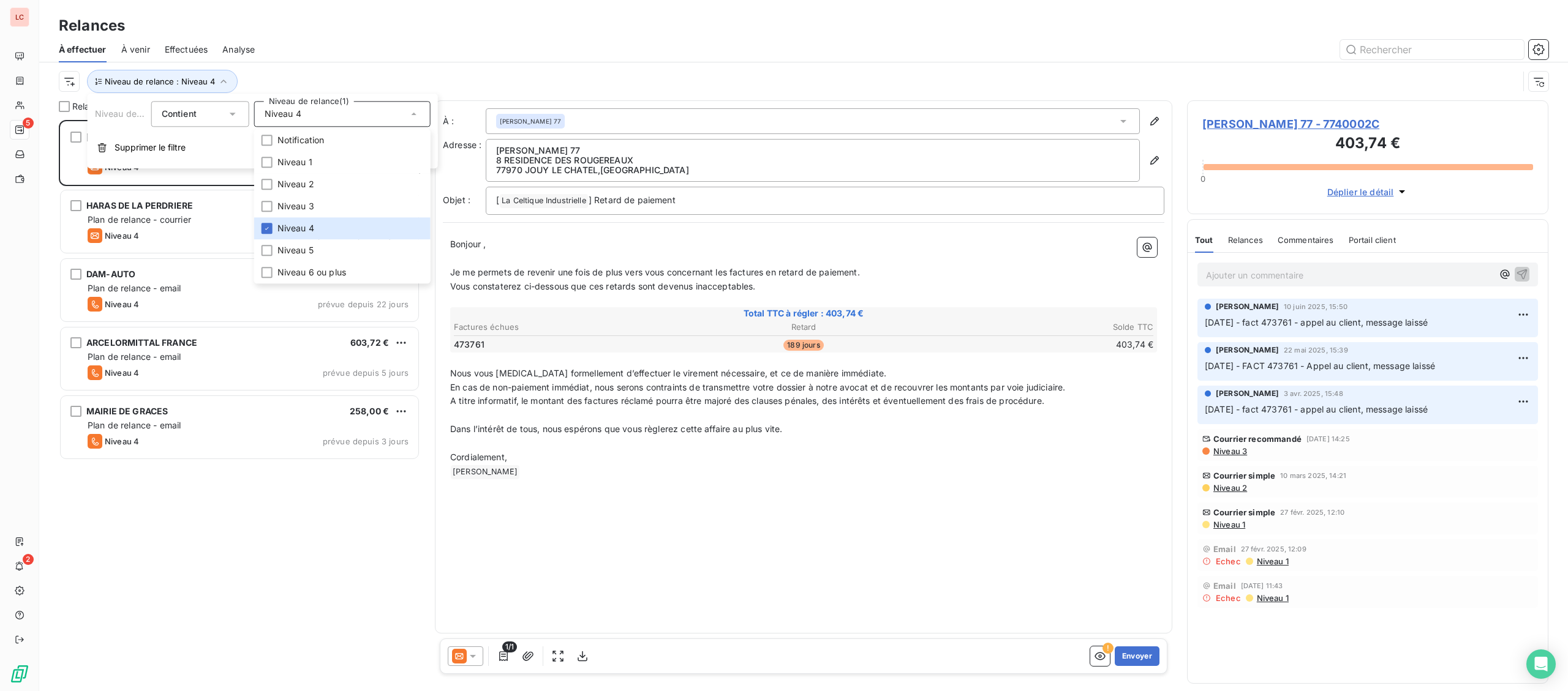
scroll to position [571, 361]
click at [321, 80] on div "Niveau de relance : Niveau 4" at bounding box center [788, 81] width 1459 height 23
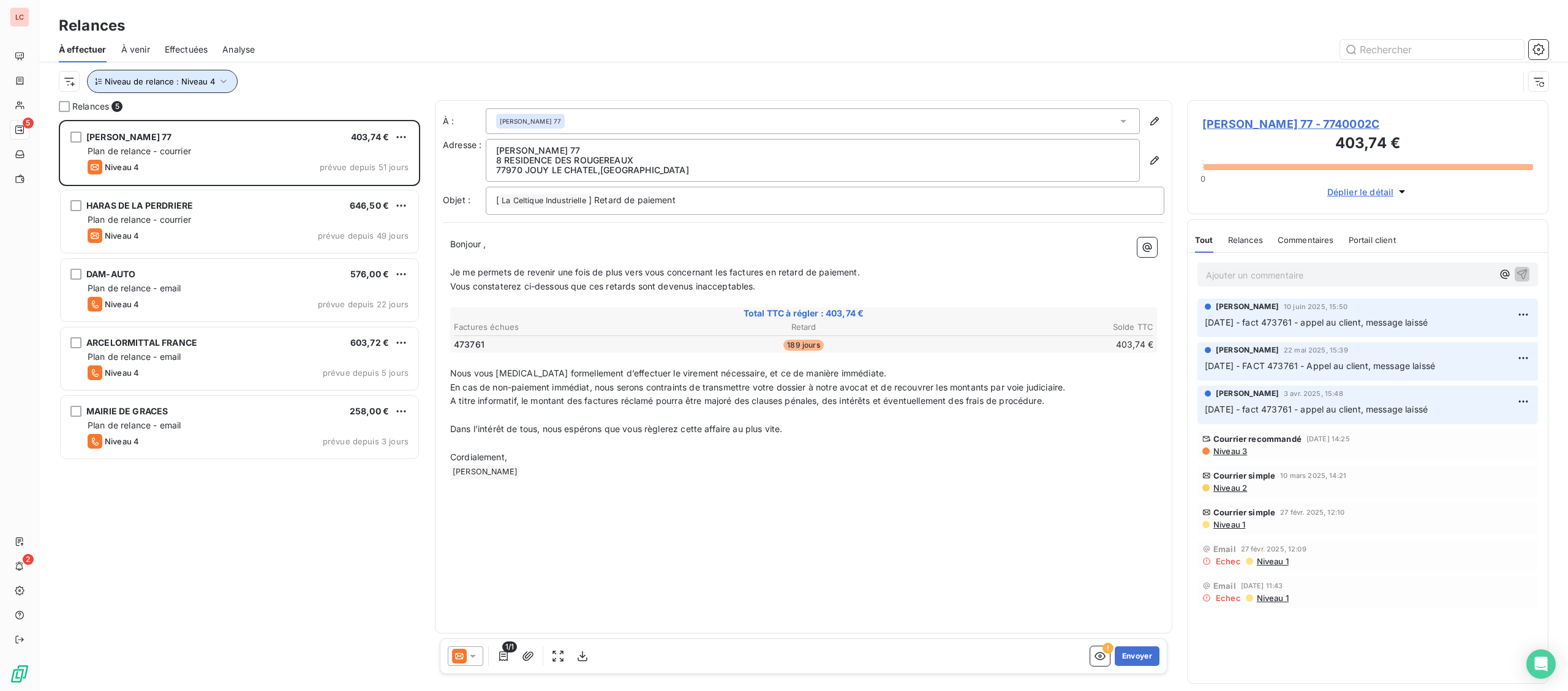
click at [164, 70] on button "Niveau de relance : Niveau 4" at bounding box center [162, 81] width 151 height 23
click at [184, 83] on span "Niveau de relance : Niveau 4" at bounding box center [159, 81] width 110 height 10
click at [204, 76] on button "Niveau de relance : Niveau 4" at bounding box center [162, 81] width 151 height 23
drag, startPoint x: 303, startPoint y: 110, endPoint x: 304, endPoint y: 120, distance: 10.0
click at [303, 110] on div "Niveau 4" at bounding box center [342, 114] width 176 height 26
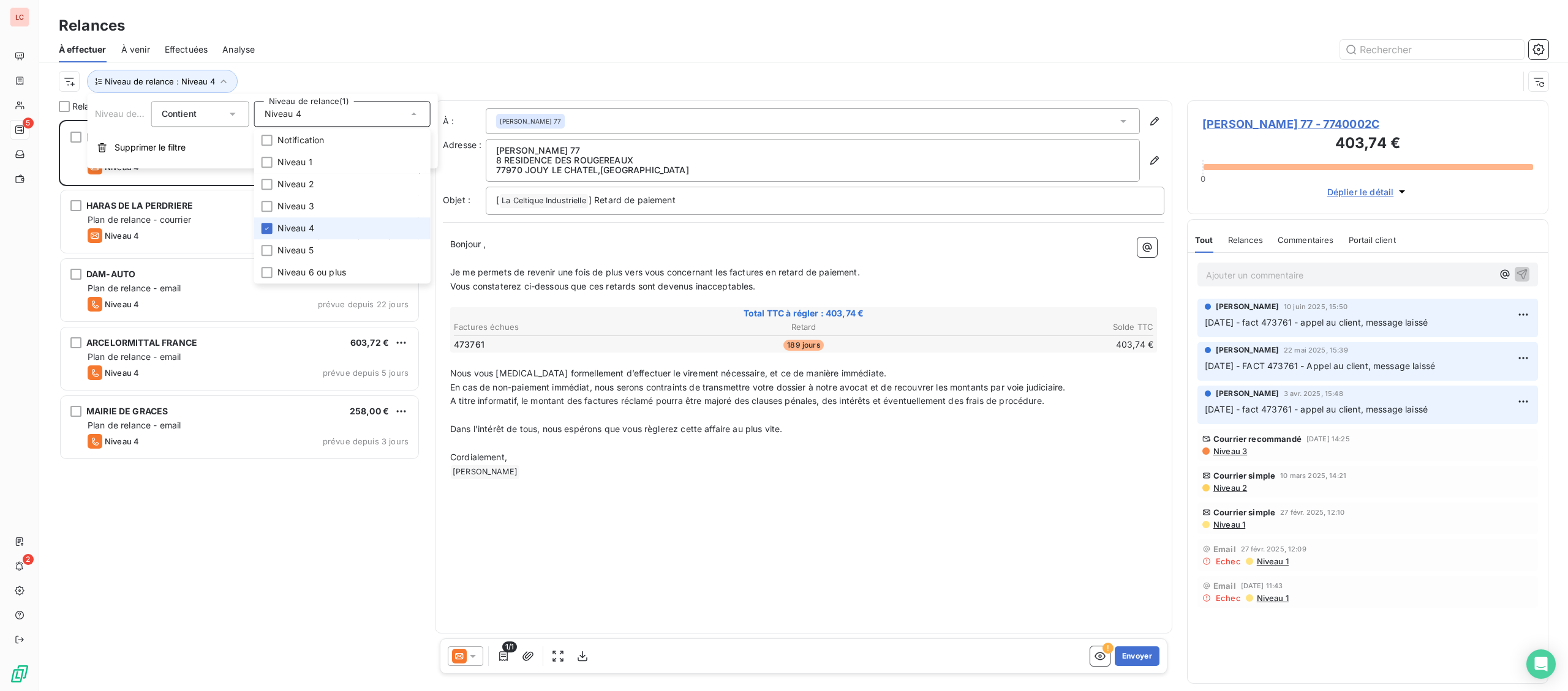
click at [309, 226] on span "Niveau 4" at bounding box center [296, 228] width 37 height 13
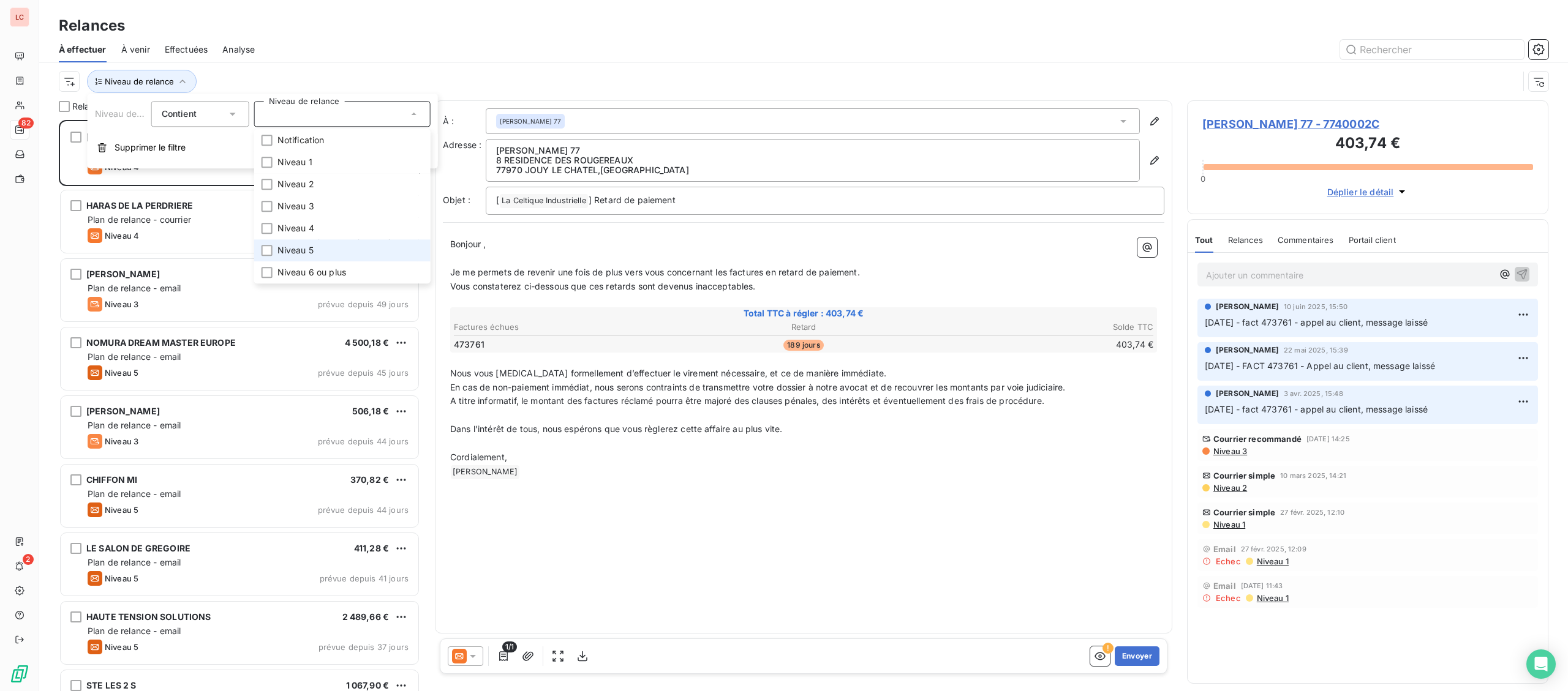
click at [294, 252] on span "Niveau 5" at bounding box center [295, 250] width 36 height 13
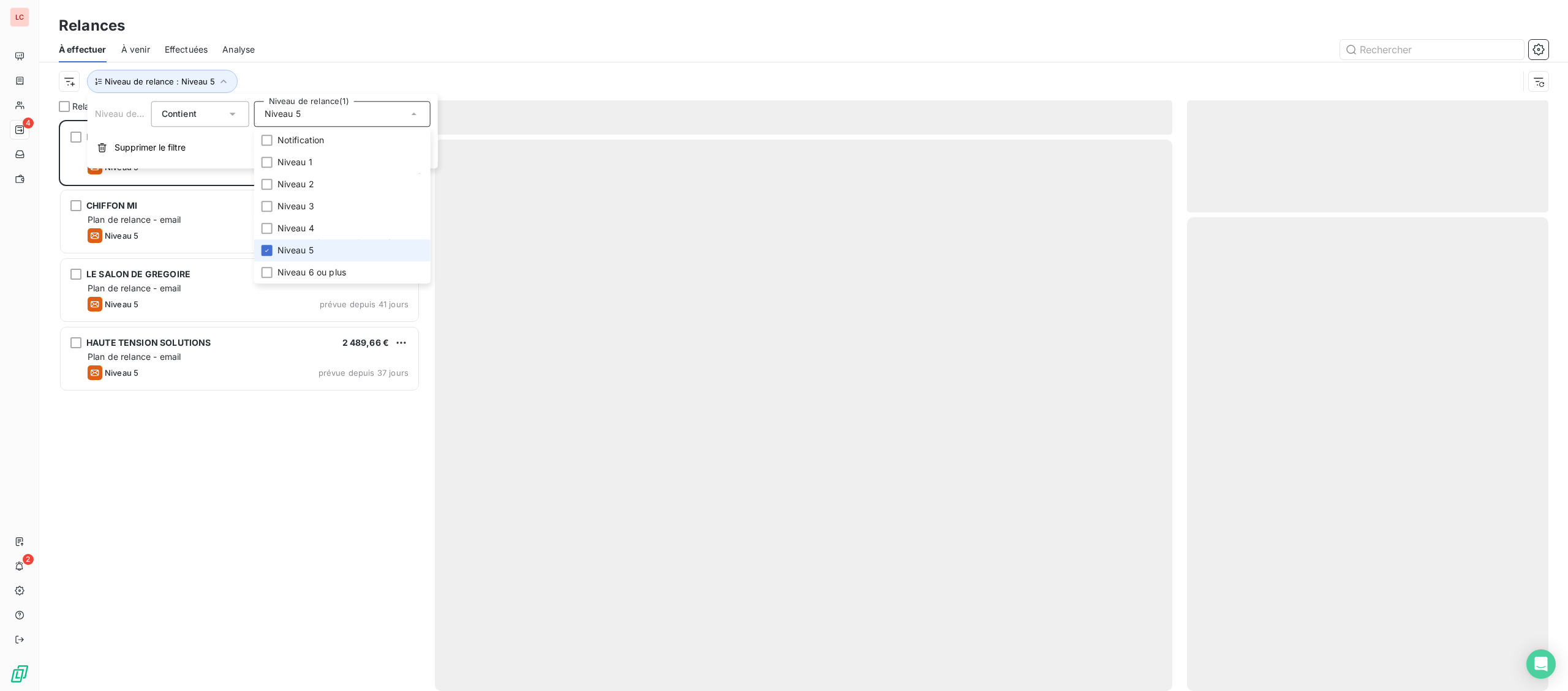
scroll to position [571, 361]
